Goal: Task Accomplishment & Management: Manage account settings

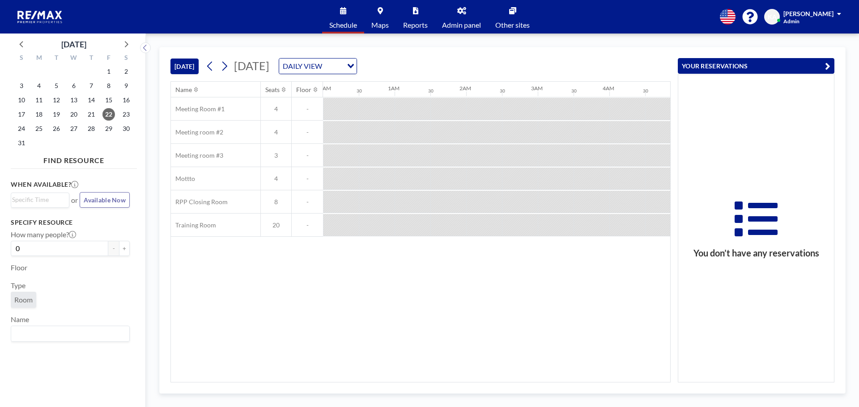
scroll to position [0, 751]
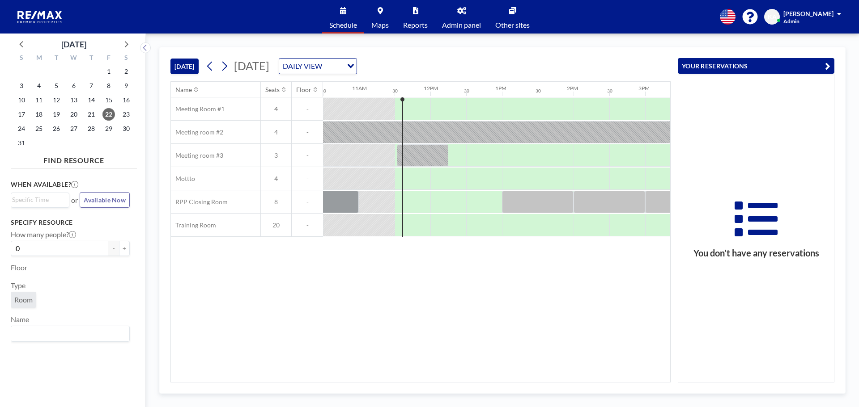
click at [465, 14] on icon at bounding box center [461, 10] width 9 height 7
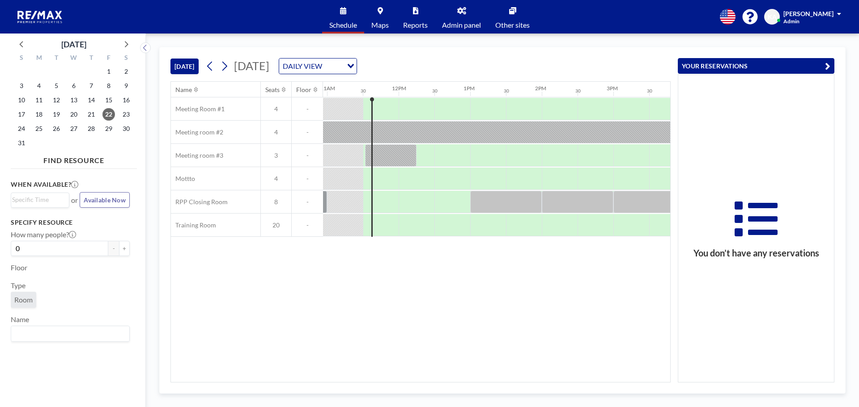
scroll to position [0, 787]
click at [401, 106] on div at bounding box center [412, 109] width 36 height 22
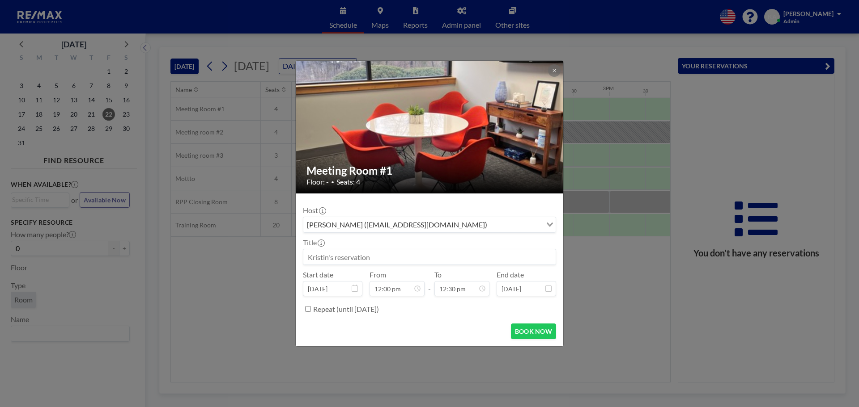
scroll to position [398, 0]
click at [557, 68] on button at bounding box center [554, 70] width 13 height 13
